Goal: Communication & Community: Participate in discussion

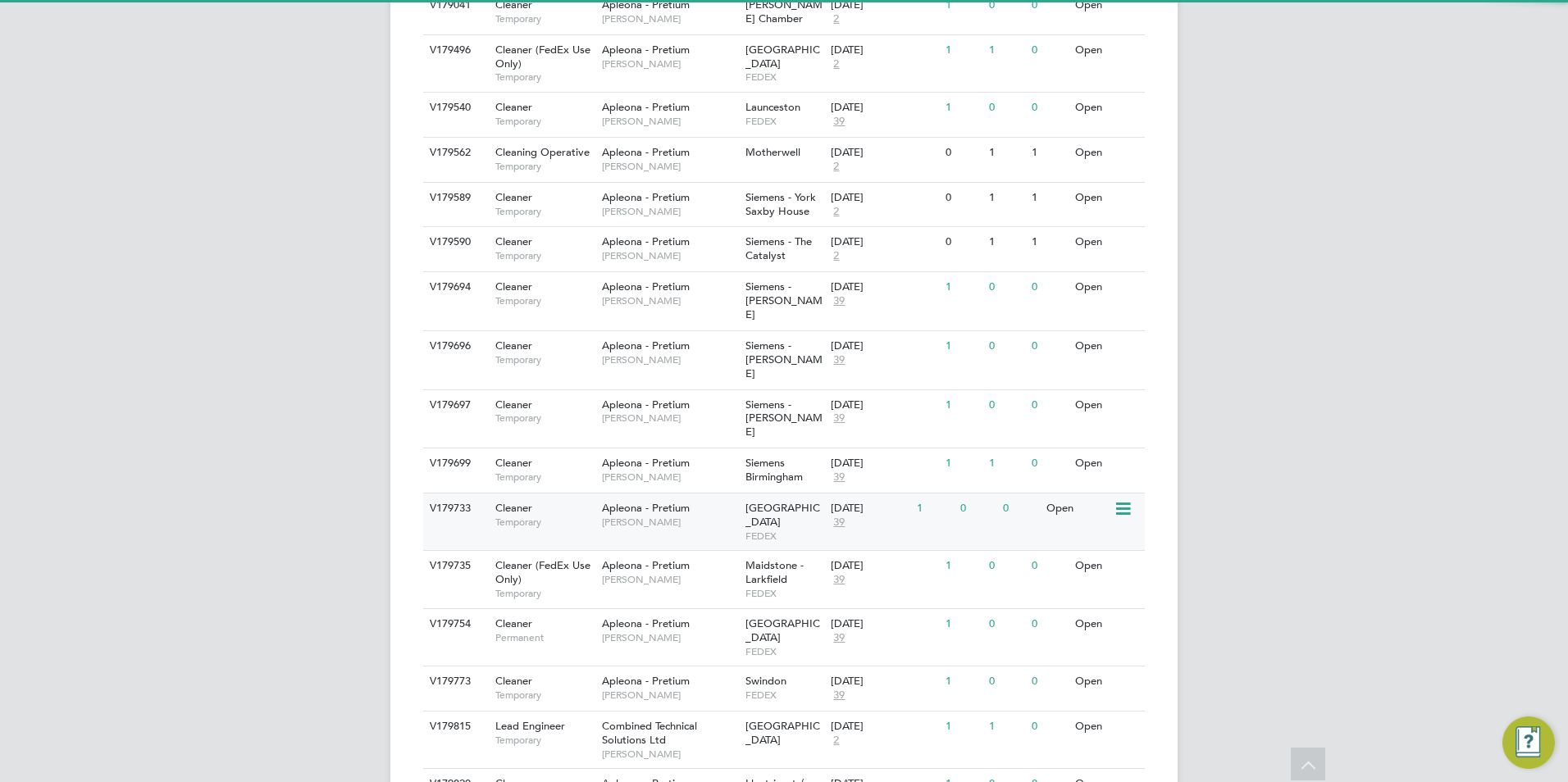
scroll to position [752, 0]
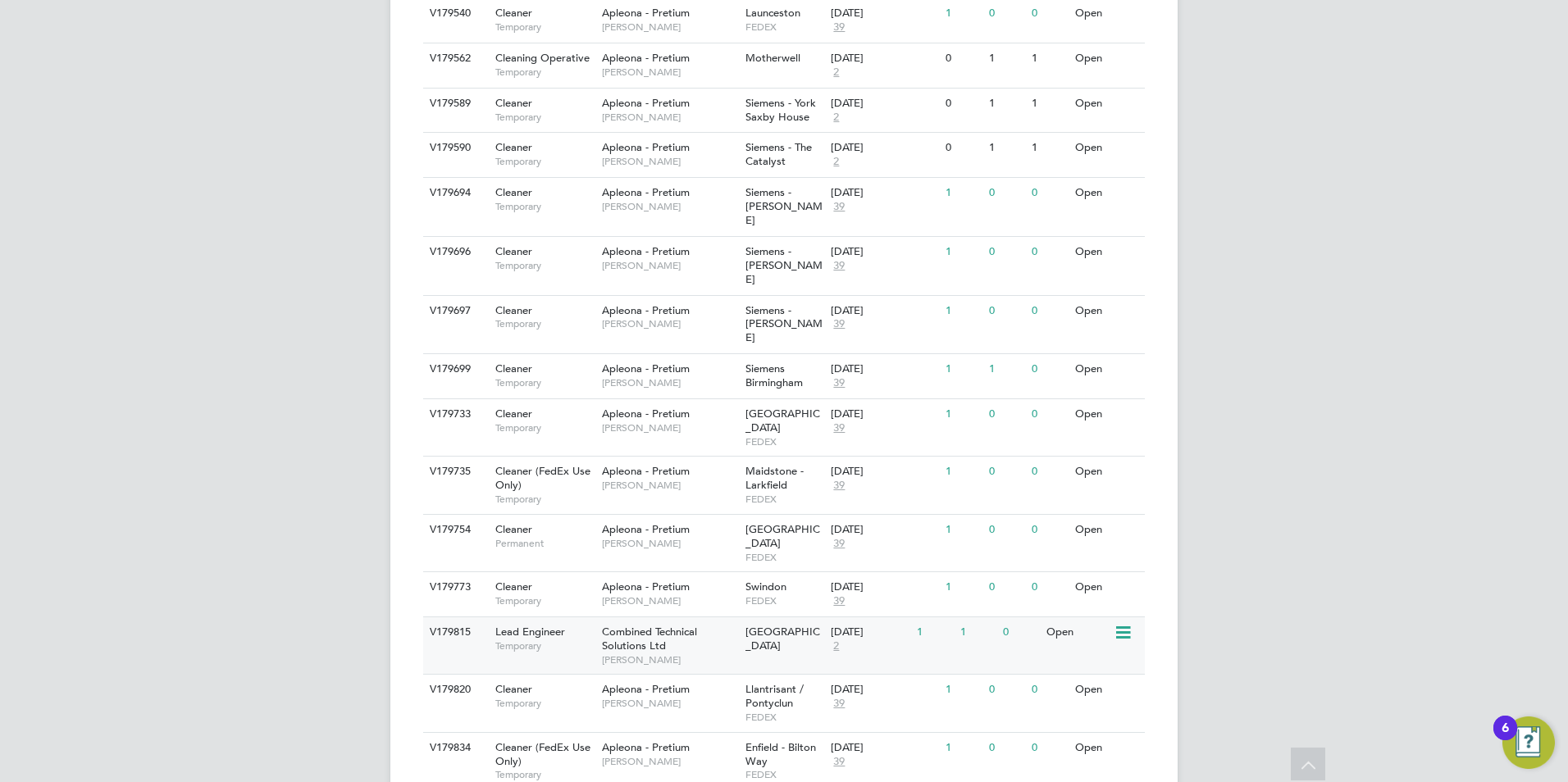
click at [598, 617] on div "Combined Technical Solutions Ltd [PERSON_NAME]" at bounding box center [669, 646] width 143 height 57
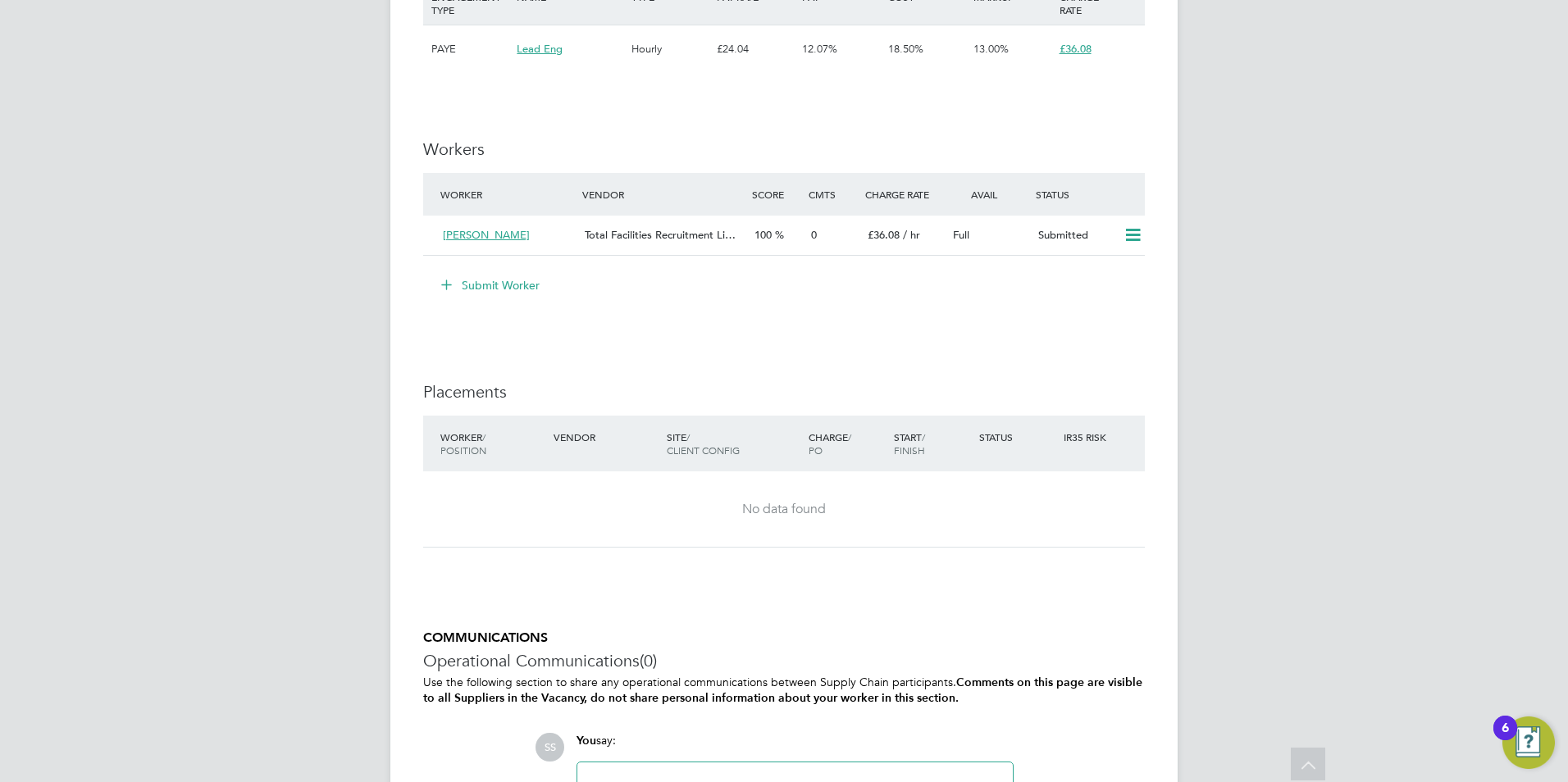
scroll to position [1318, 0]
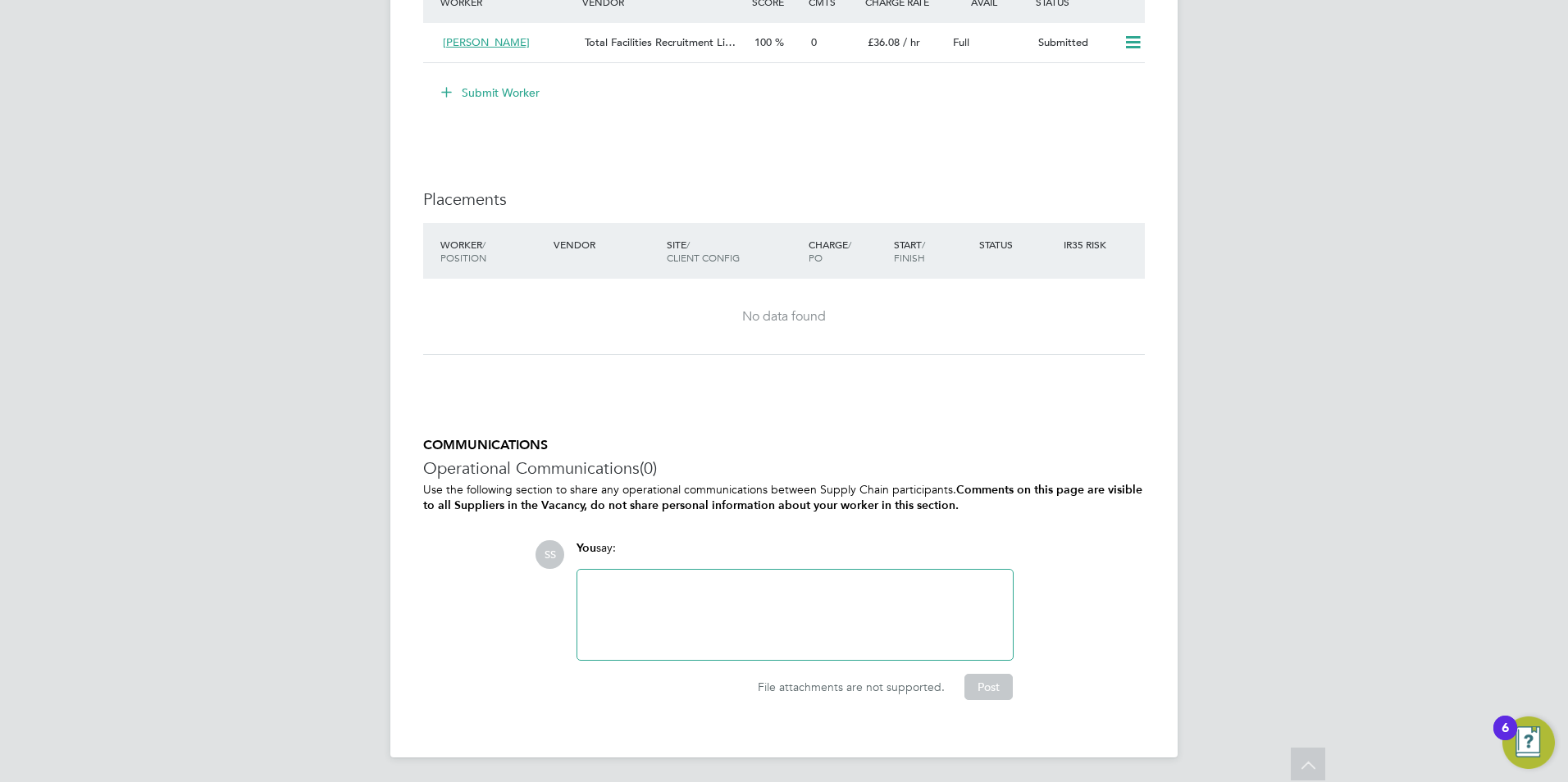
click at [638, 595] on div at bounding box center [795, 615] width 416 height 71
click at [967, 689] on button "Post" at bounding box center [988, 687] width 48 height 26
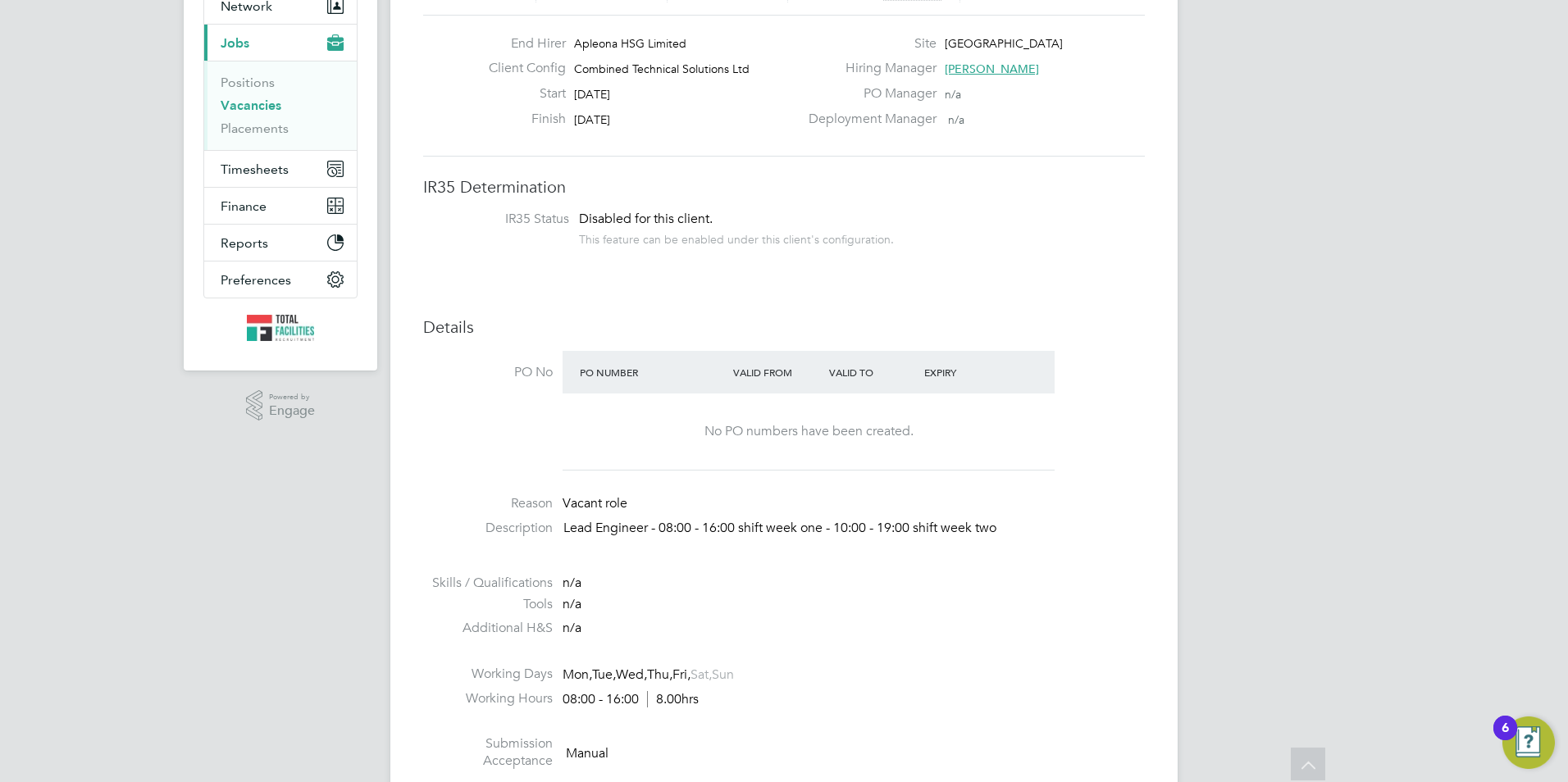
scroll to position [6, 0]
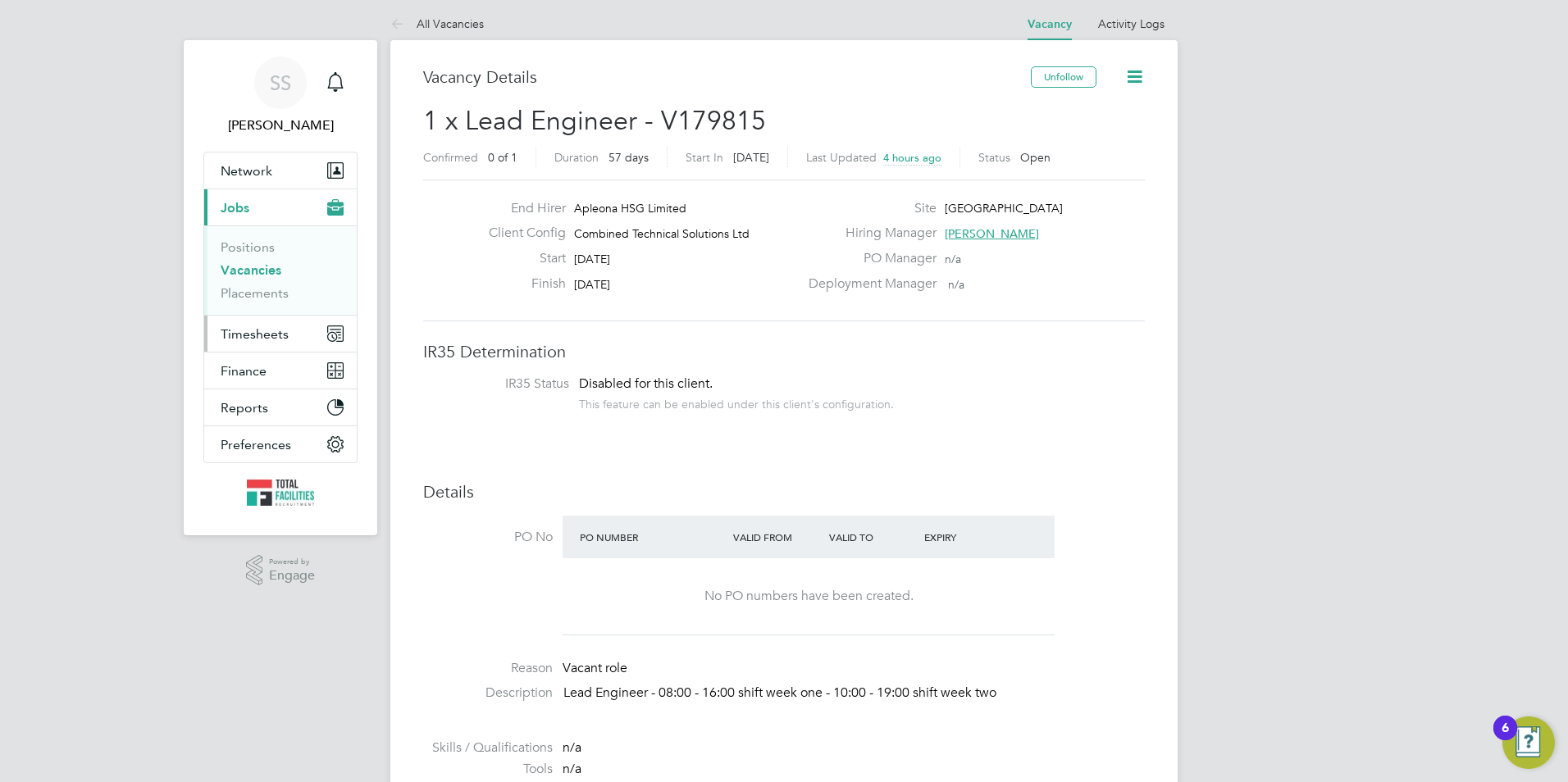
click at [256, 332] on span "Timesheets" at bounding box center [254, 335] width 68 height 16
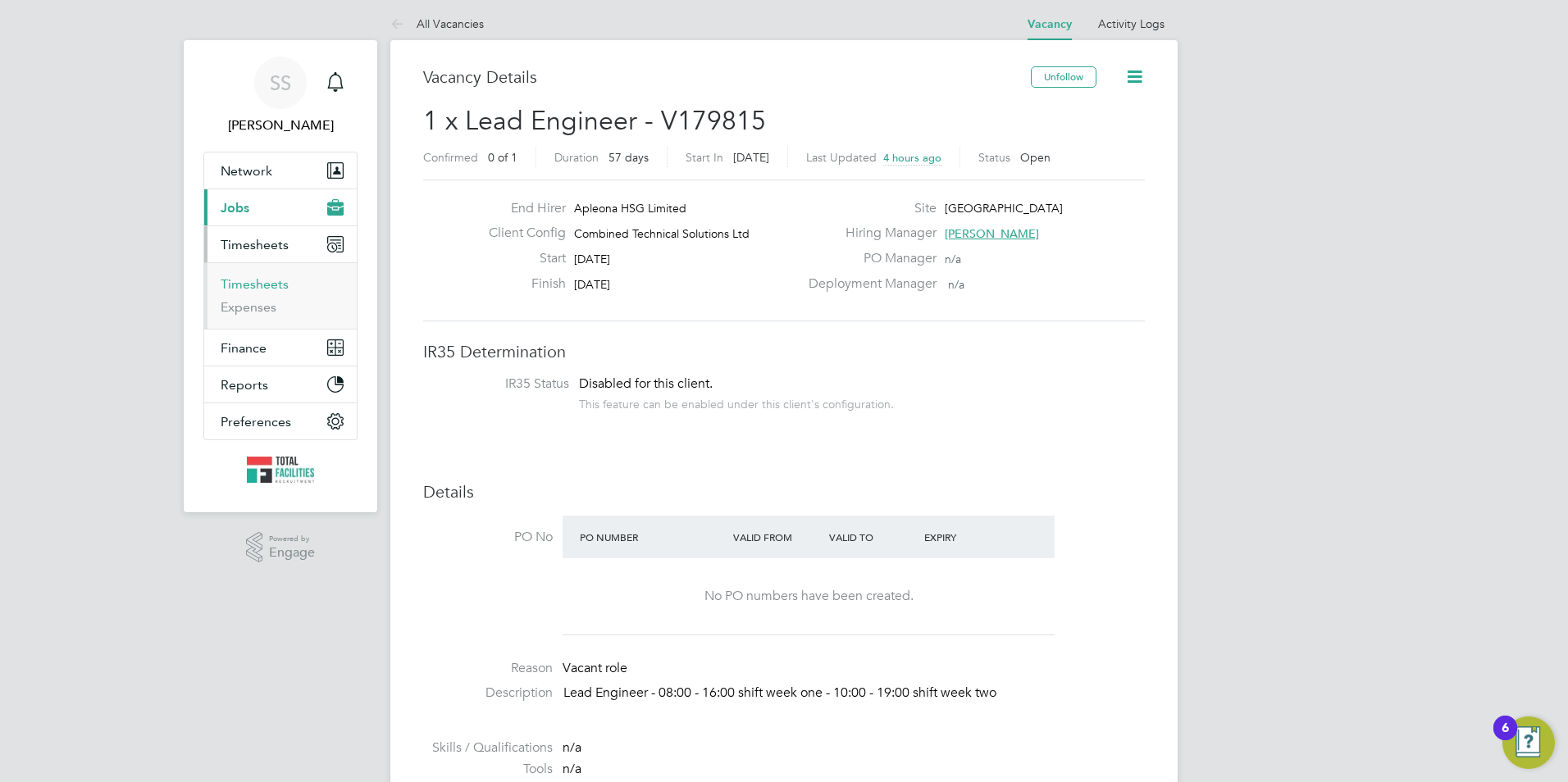
click at [259, 284] on link "Timesheets" at bounding box center [254, 285] width 68 height 16
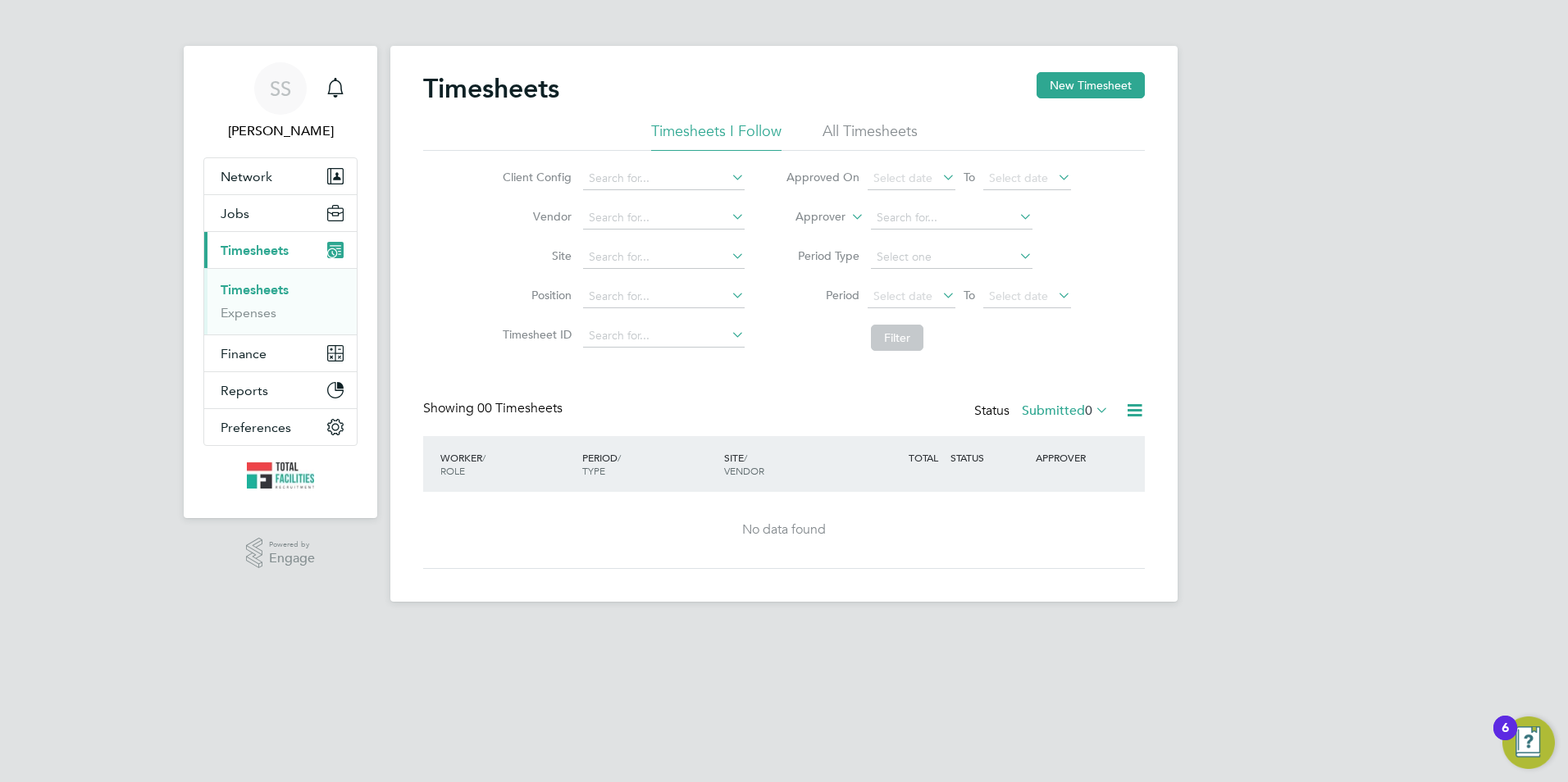
click at [847, 137] on li "All Timesheets" at bounding box center [869, 136] width 95 height 29
click at [1088, 403] on span "0" at bounding box center [1088, 410] width 8 height 17
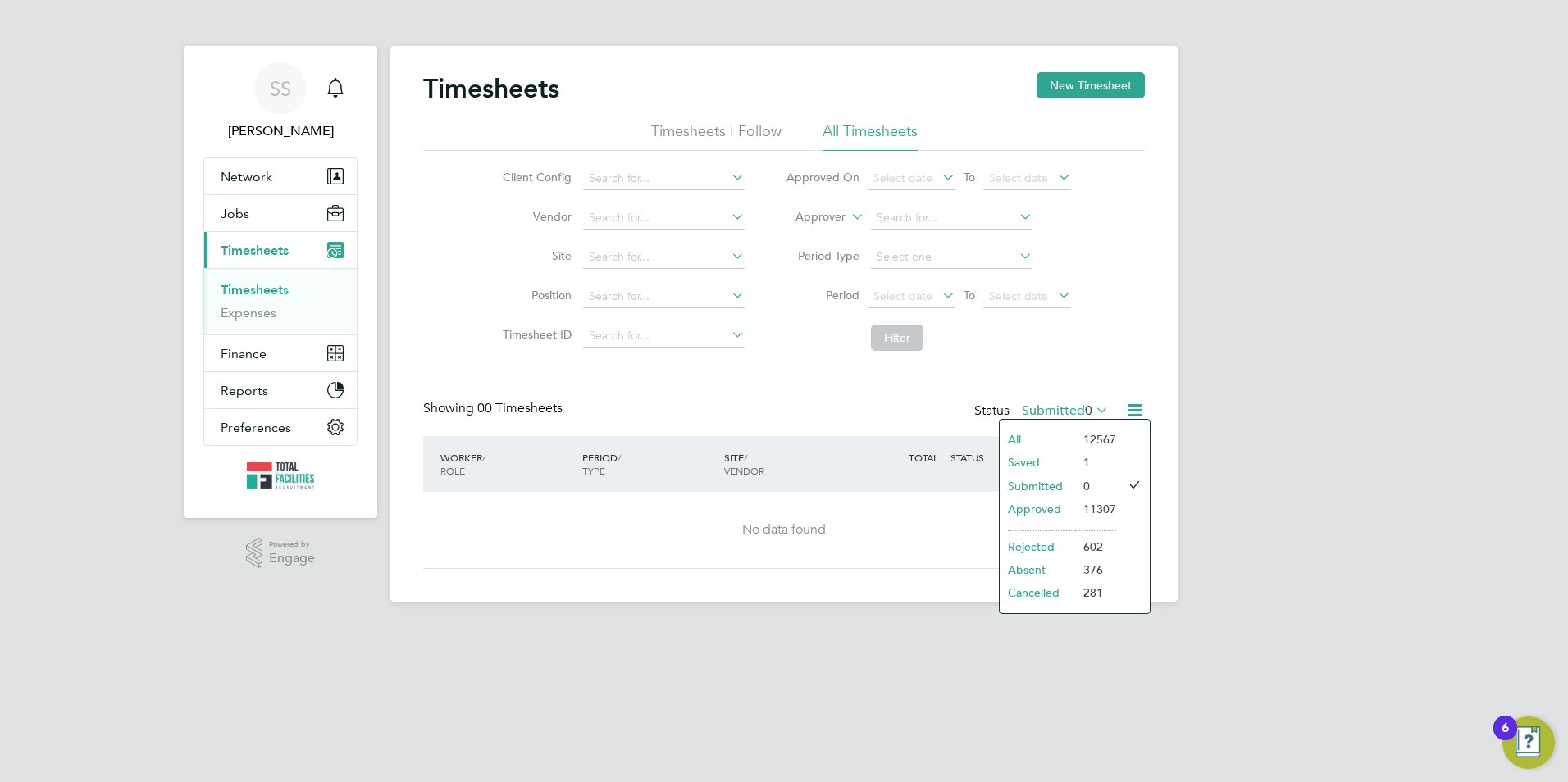
click at [1061, 431] on li "All" at bounding box center [1037, 439] width 76 height 23
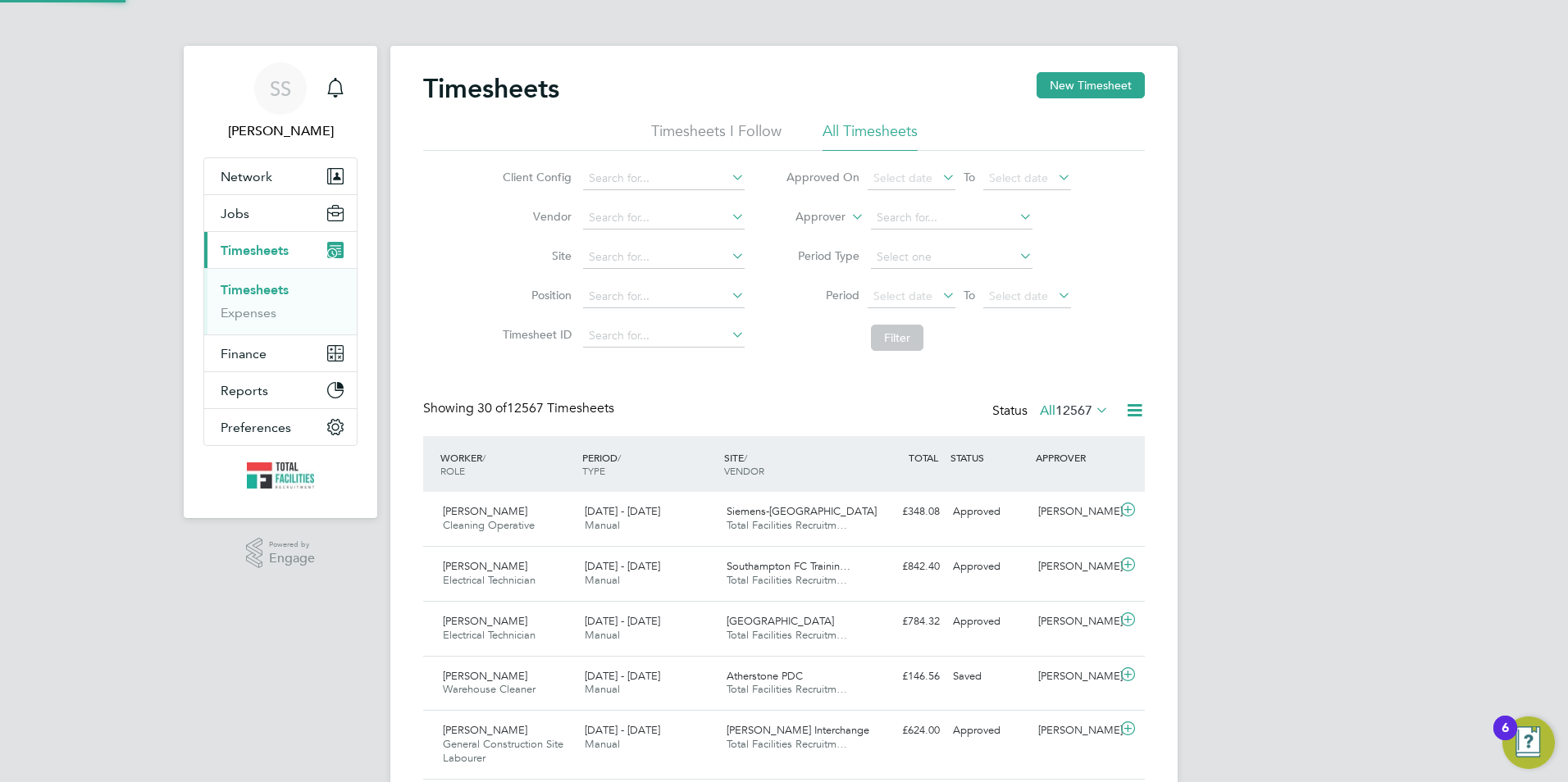
scroll to position [42, 142]
